Goal: Information Seeking & Learning: Find specific fact

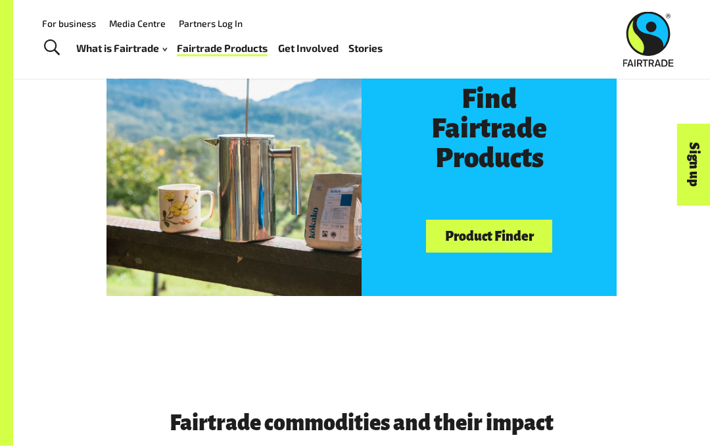
scroll to position [599, 0]
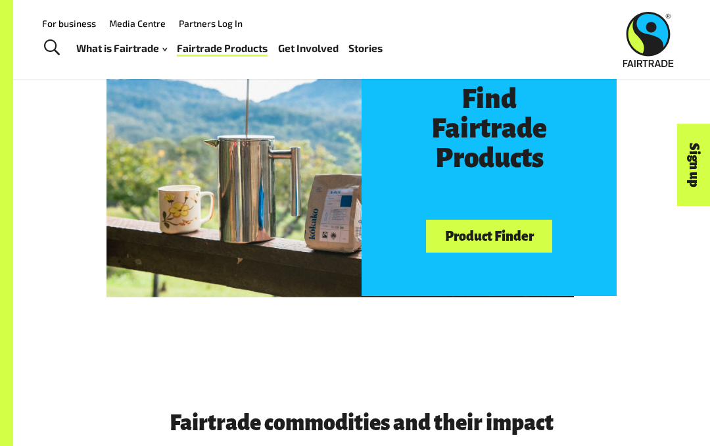
click at [487, 227] on link "Product Finder" at bounding box center [489, 237] width 126 height 34
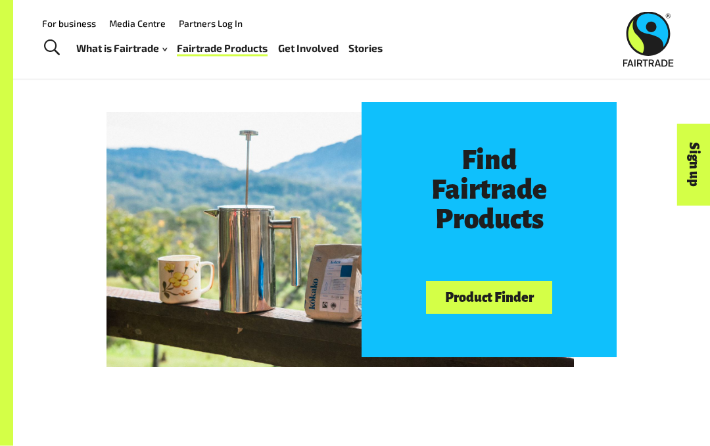
scroll to position [538, 0]
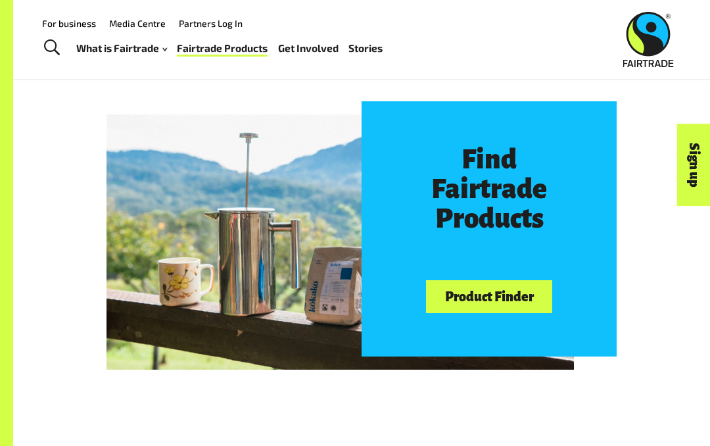
click at [489, 293] on link "Product Finder" at bounding box center [489, 297] width 126 height 34
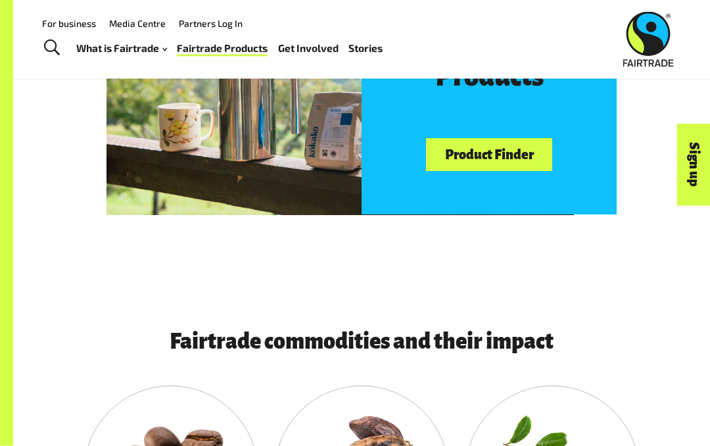
scroll to position [663, 0]
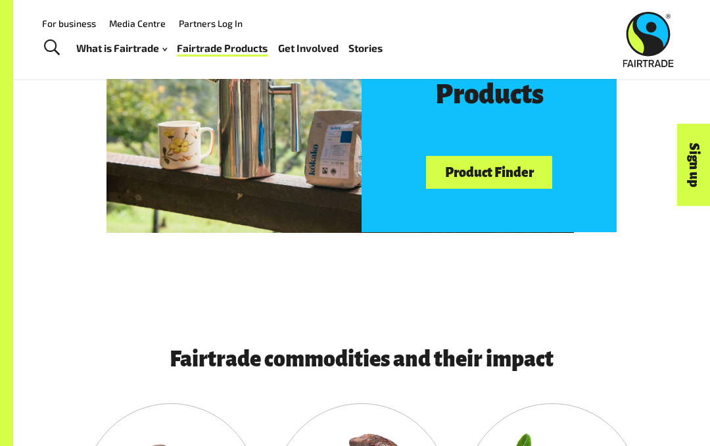
click at [521, 172] on link "Product Finder" at bounding box center [489, 173] width 126 height 34
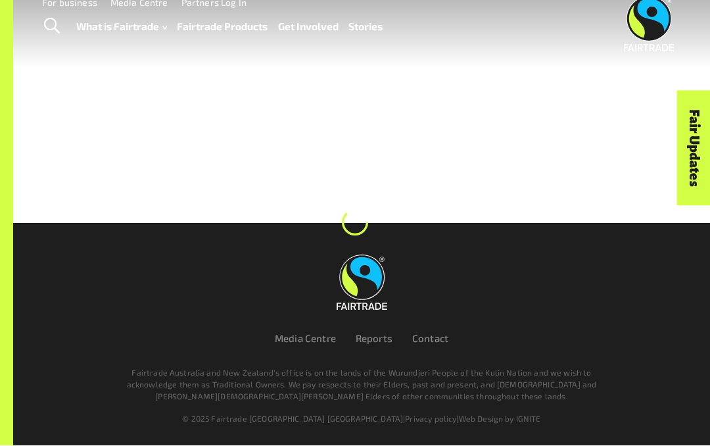
scroll to position [57, 0]
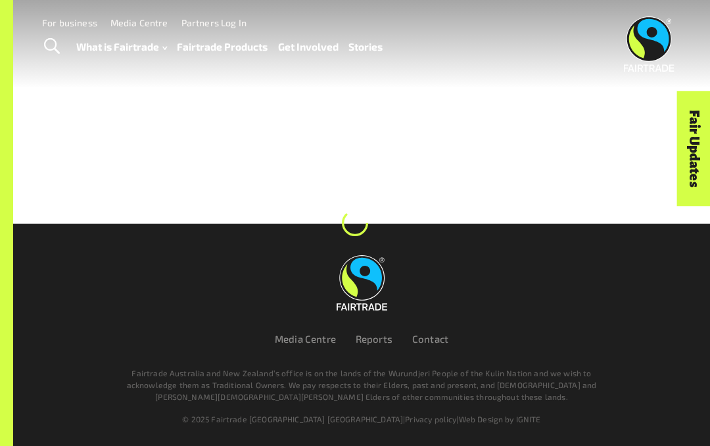
click at [670, 222] on div at bounding box center [355, 112] width 710 height 224
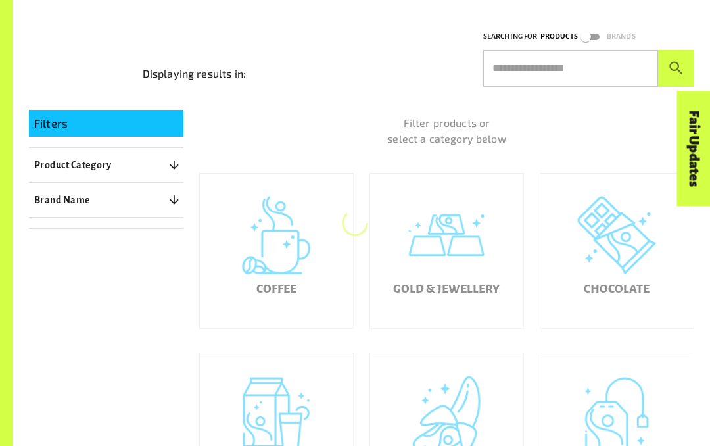
scroll to position [165, 0]
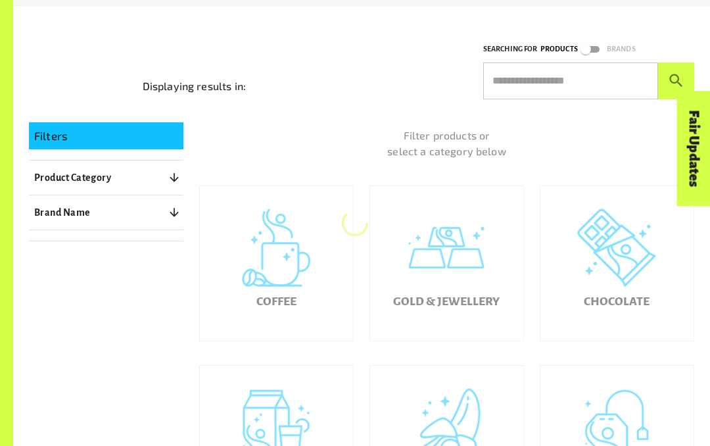
click at [594, 89] on input "text" at bounding box center [570, 80] width 175 height 37
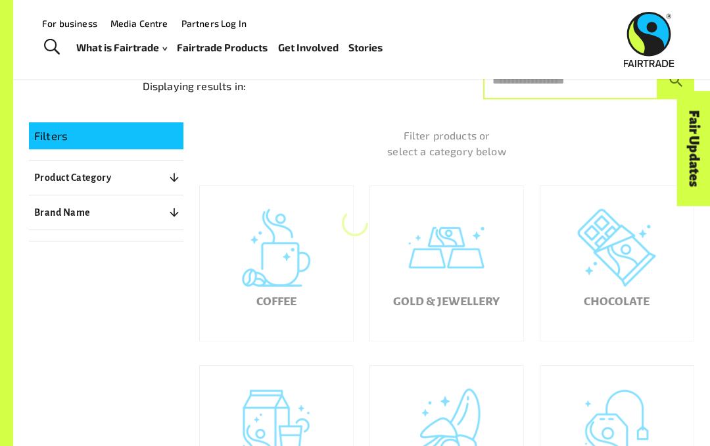
click at [594, 88] on input "text" at bounding box center [570, 80] width 175 height 37
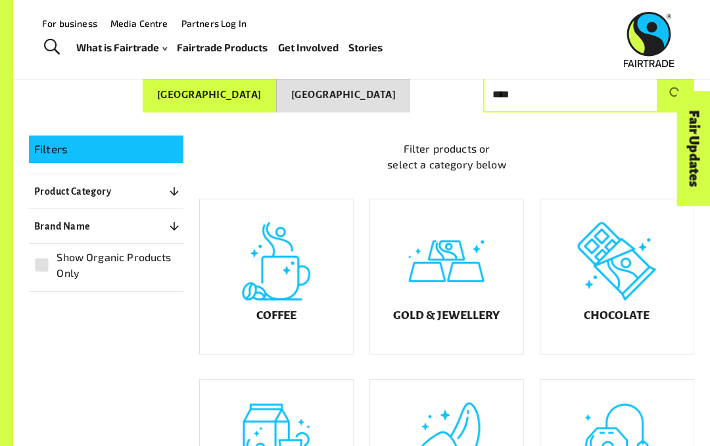
click at [676, 88] on button "submit" at bounding box center [676, 94] width 36 height 37
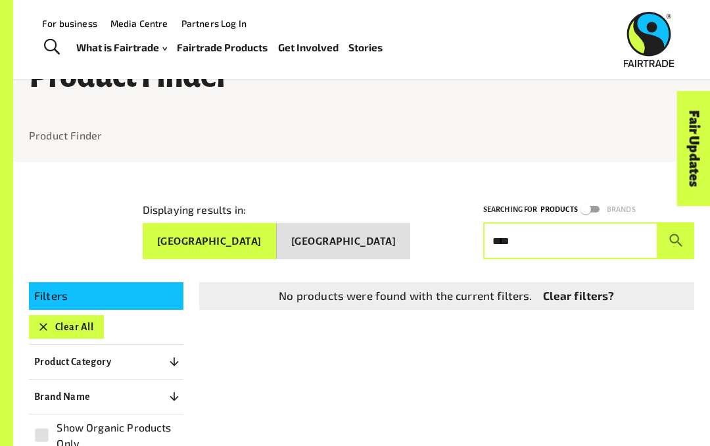
scroll to position [0, 0]
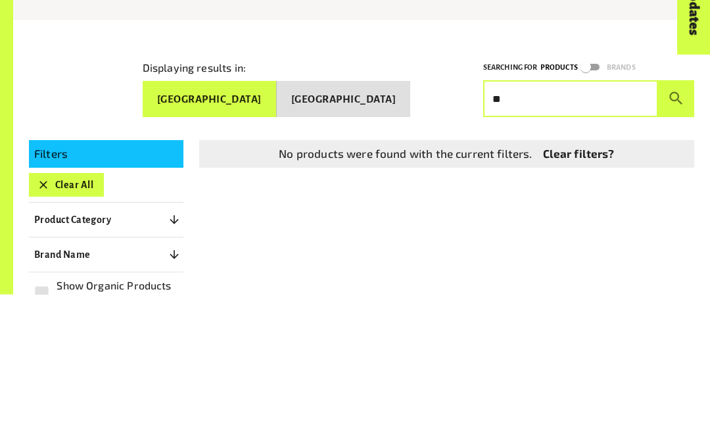
type input "*"
click at [676, 232] on button "submit" at bounding box center [676, 250] width 36 height 37
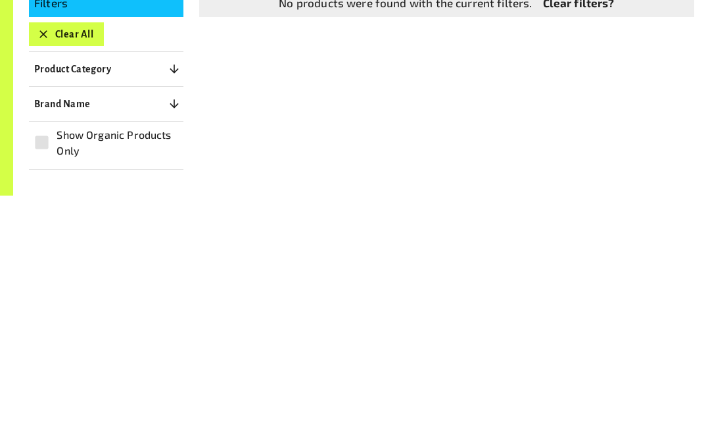
scroll to position [54, 0]
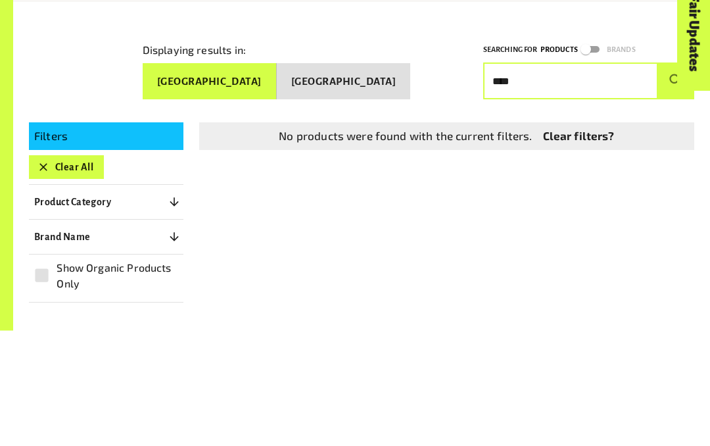
click at [676, 178] on button "submit" at bounding box center [676, 196] width 36 height 37
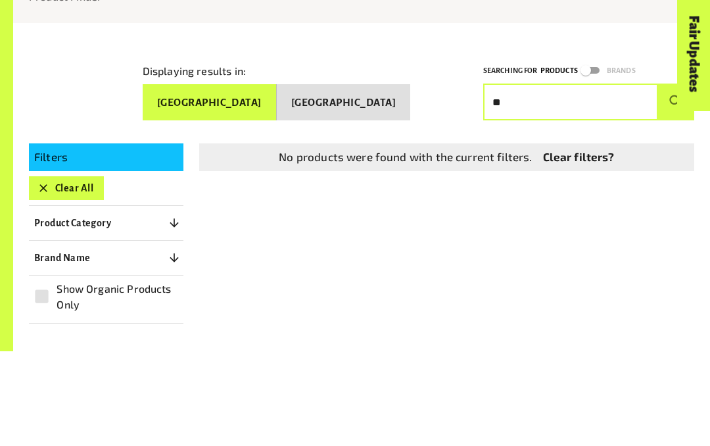
type input "*"
click at [676, 178] on button "submit" at bounding box center [676, 196] width 36 height 37
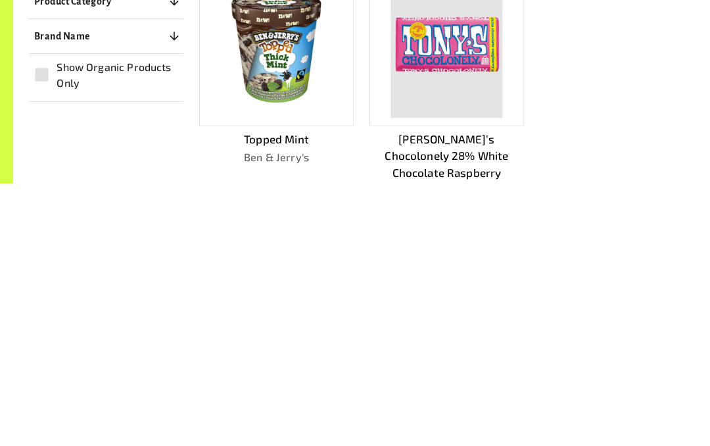
scroll to position [137, 0]
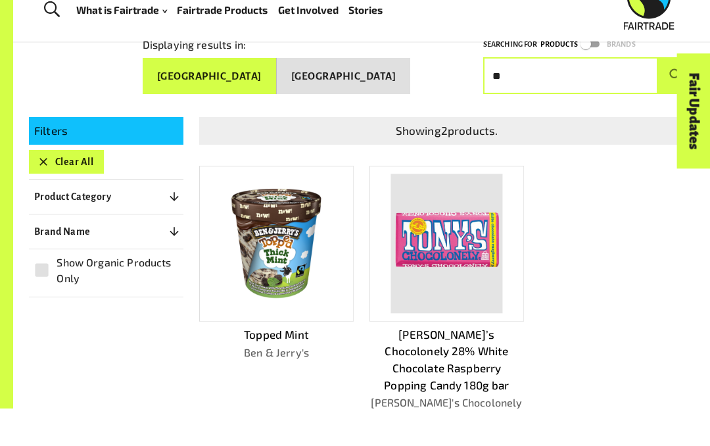
type input "*"
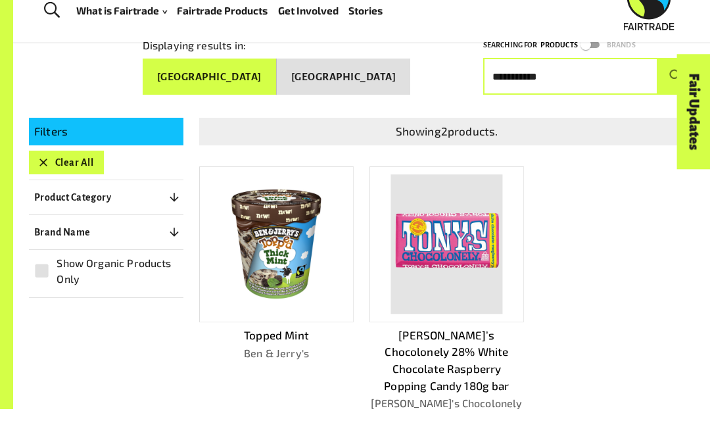
click at [676, 95] on button "submit" at bounding box center [676, 113] width 36 height 37
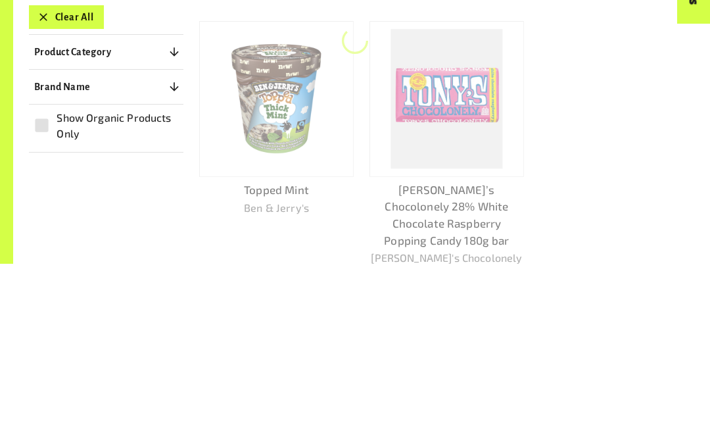
scroll to position [136, 0]
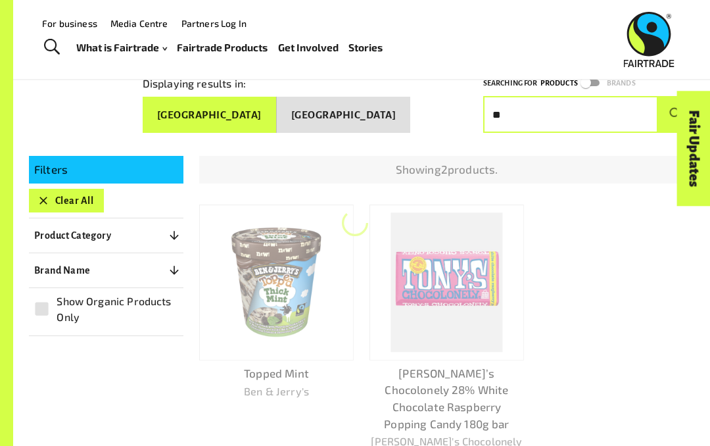
type input "*"
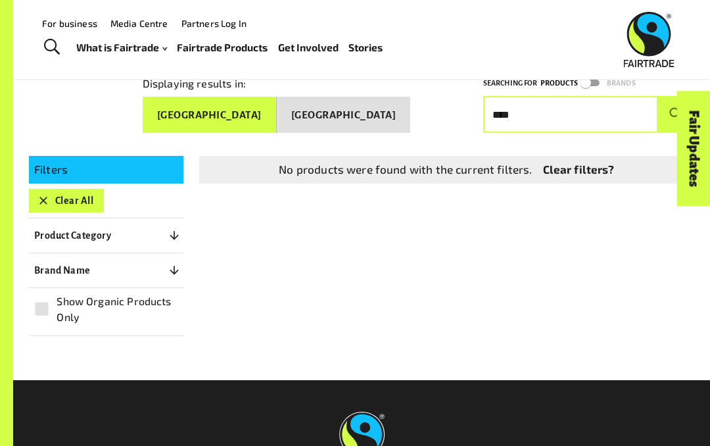
type input "****"
click at [676, 109] on button "submit" at bounding box center [676, 114] width 36 height 37
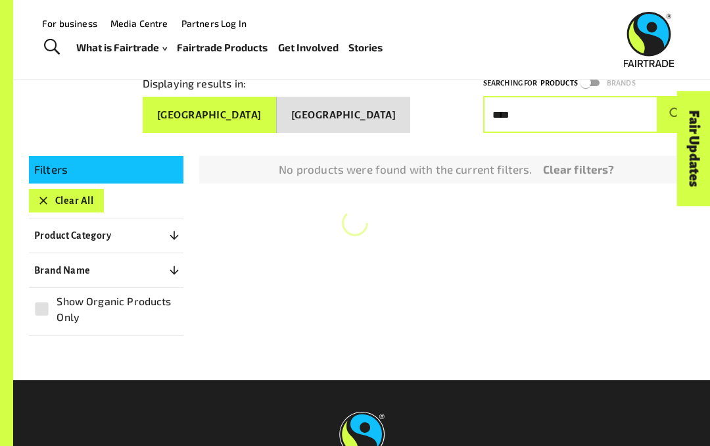
click at [676, 109] on button "submit" at bounding box center [676, 114] width 36 height 37
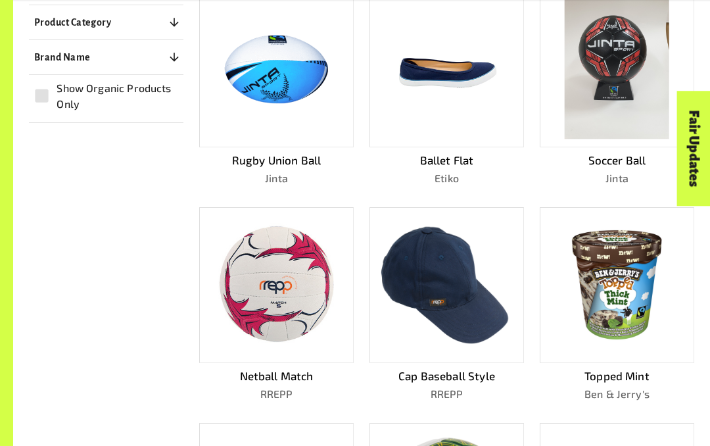
scroll to position [341, 0]
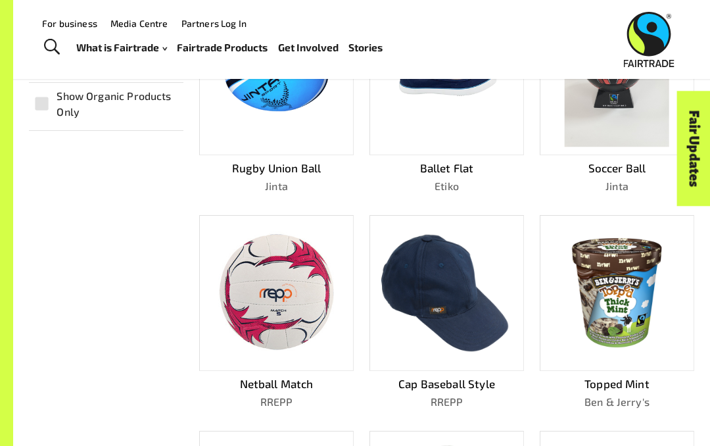
click at [235, 116] on img at bounding box center [277, 76] width 138 height 113
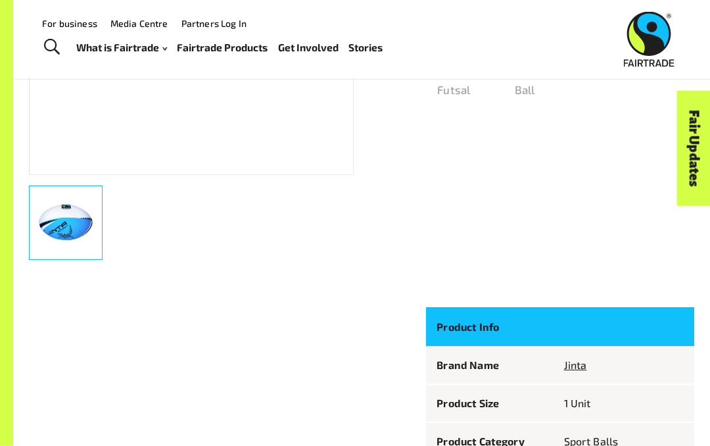
scroll to position [373, 0]
click at [616, 324] on th at bounding box center [624, 326] width 141 height 39
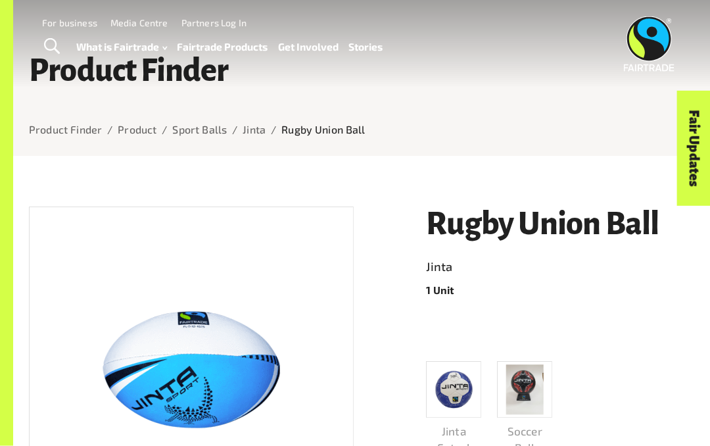
scroll to position [0, 0]
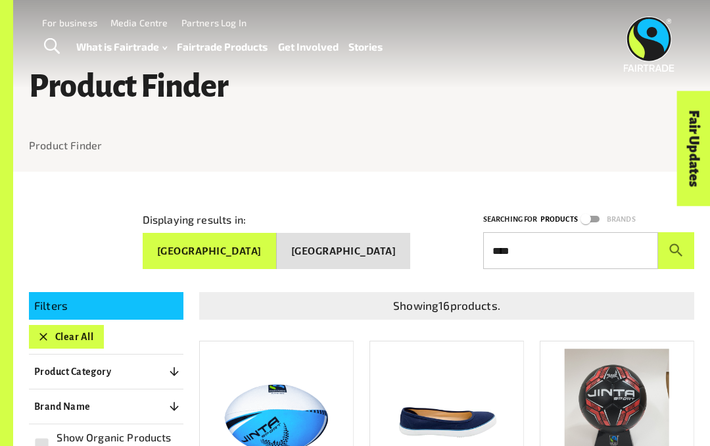
click at [561, 241] on input "****" at bounding box center [570, 250] width 175 height 37
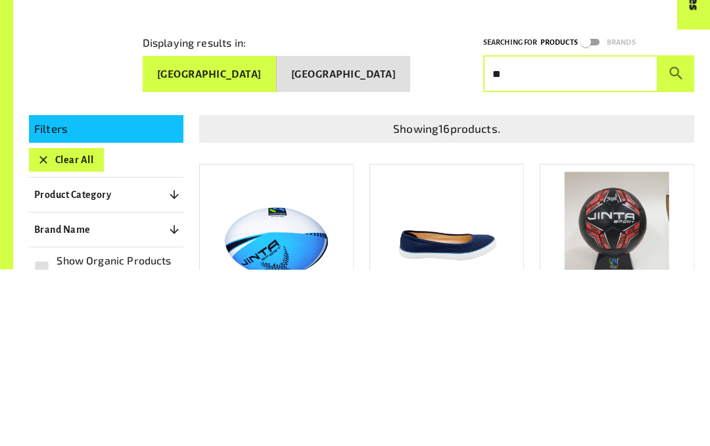
type input "*"
type input "****"
click at [676, 232] on button "submit" at bounding box center [676, 250] width 36 height 37
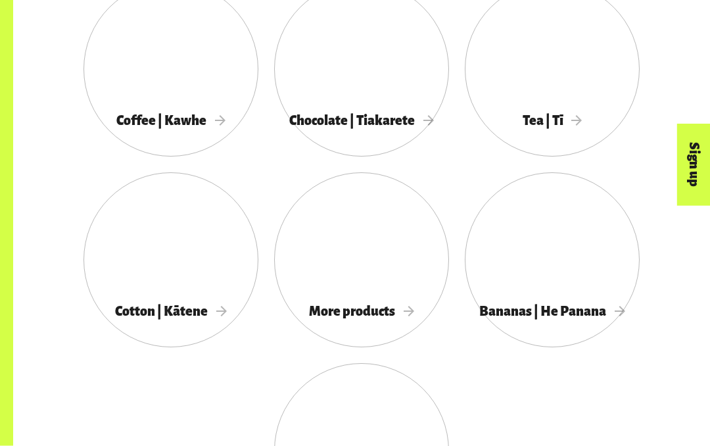
scroll to position [1090, 0]
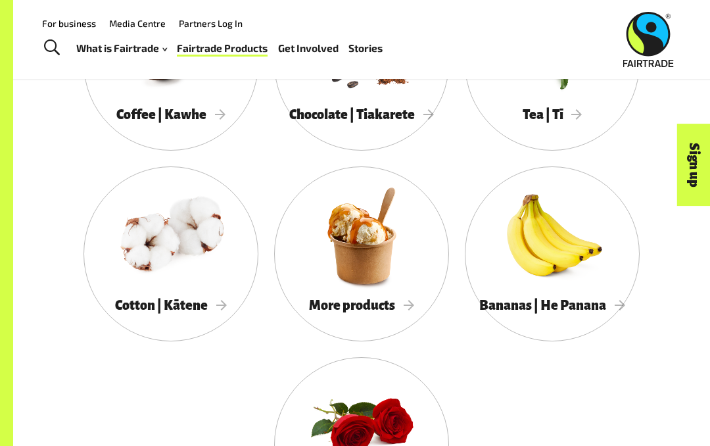
click at [131, 102] on div "Coffee | Kawhe" at bounding box center [170, 115] width 175 height 26
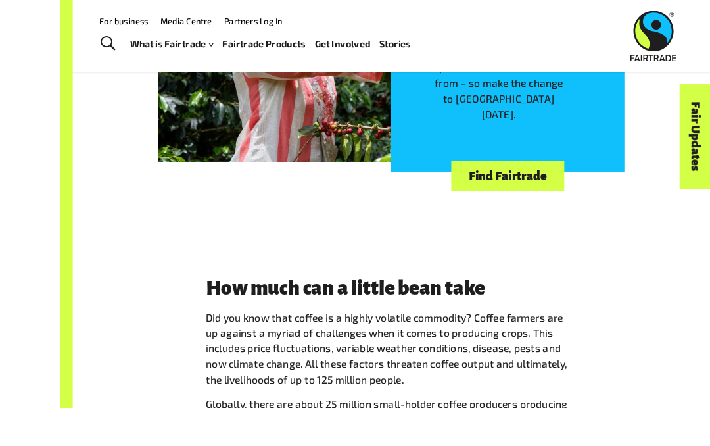
scroll to position [1454, 0]
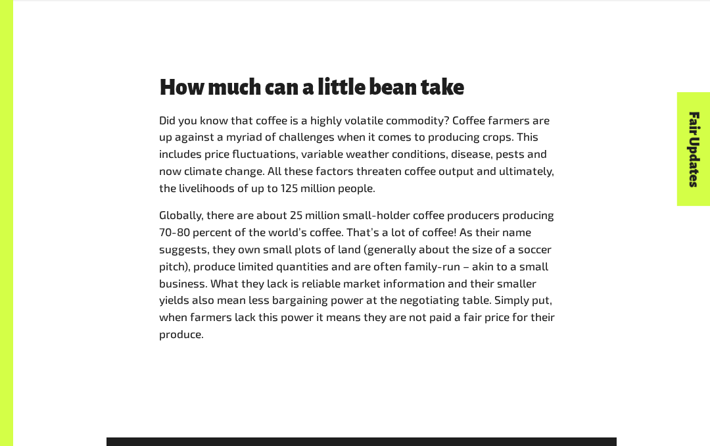
click at [259, 366] on div "How much can a little bean take Did you know that coffee is a highly volatile c…" at bounding box center [361, 214] width 697 height 361
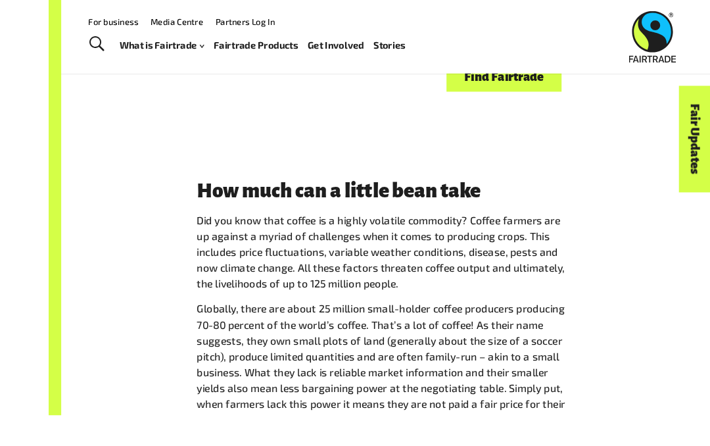
scroll to position [1533, 0]
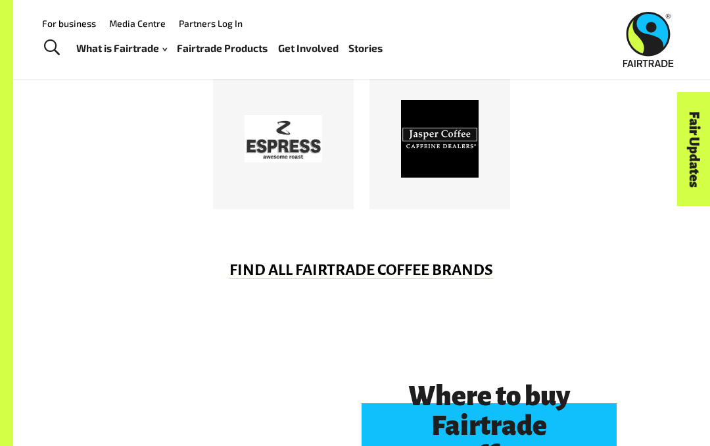
scroll to position [753, 0]
